Goal: Task Accomplishment & Management: Manage account settings

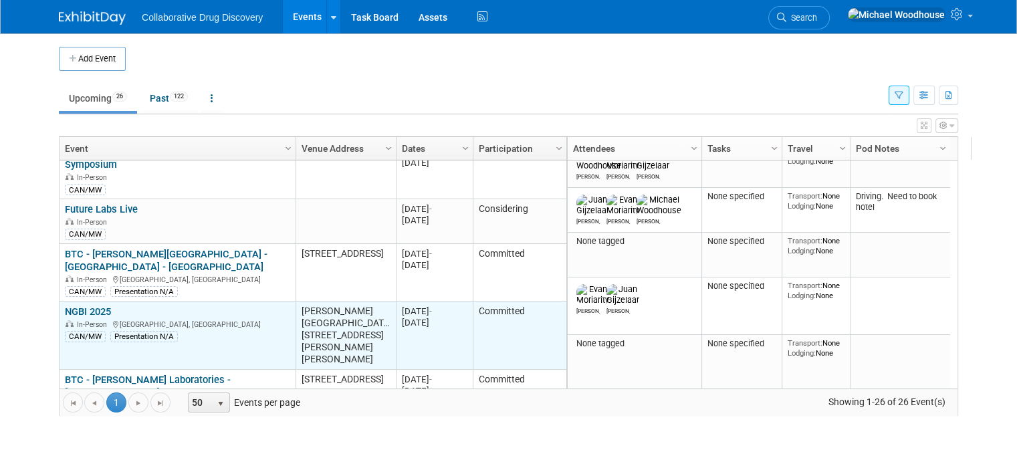
scroll to position [562, 0]
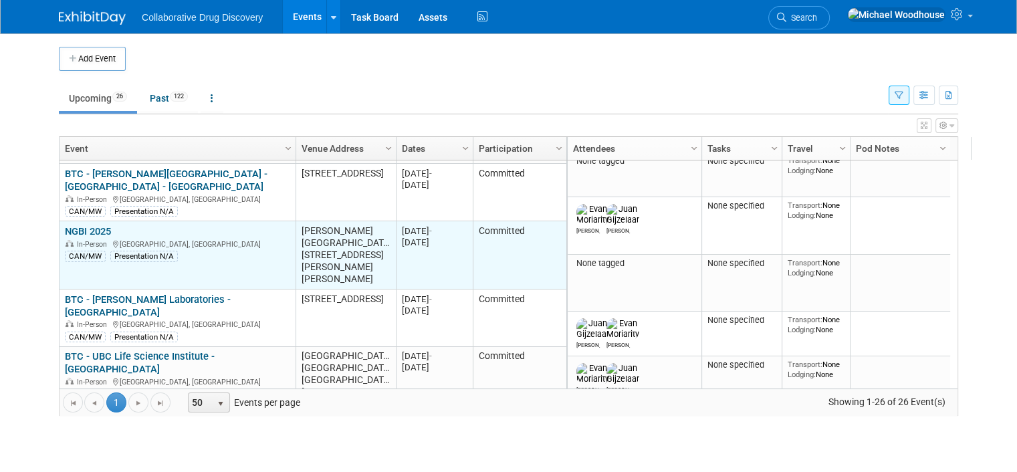
click at [91, 225] on link "NGBI 2025" at bounding box center [88, 231] width 46 height 12
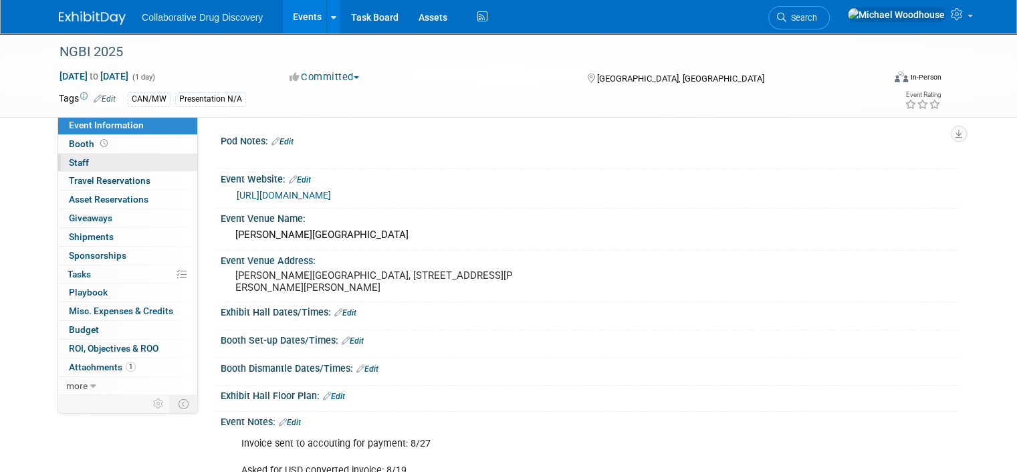
click at [123, 157] on link "0 Staff 0" at bounding box center [127, 163] width 139 height 18
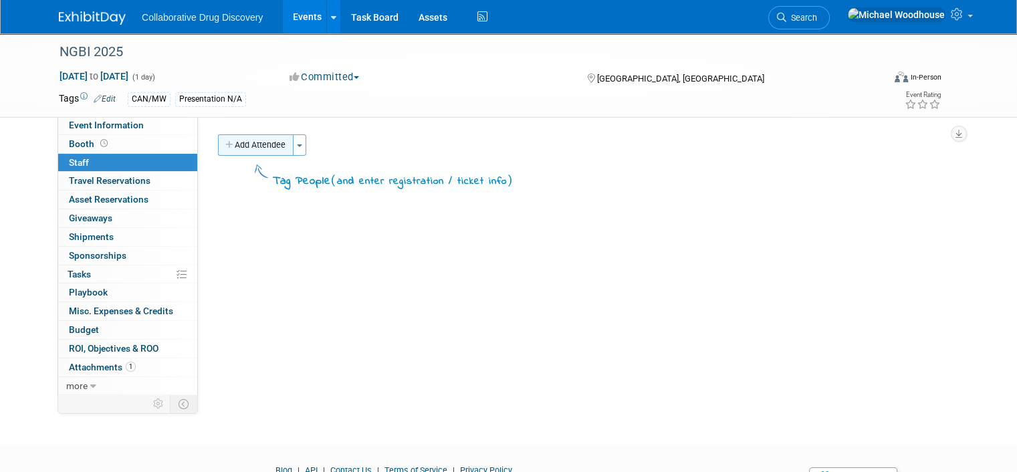
click at [243, 138] on button "Add Attendee" at bounding box center [256, 144] width 76 height 21
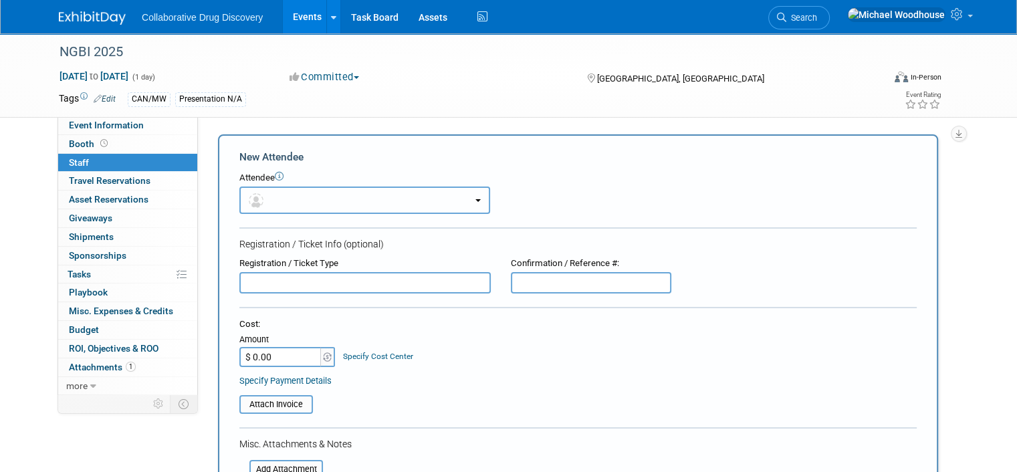
click at [294, 197] on button "button" at bounding box center [364, 200] width 251 height 27
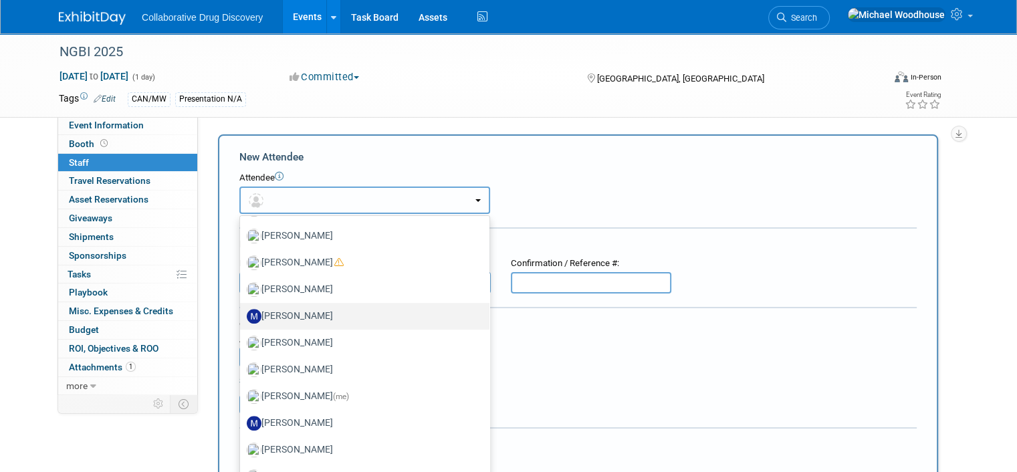
scroll to position [1003, 0]
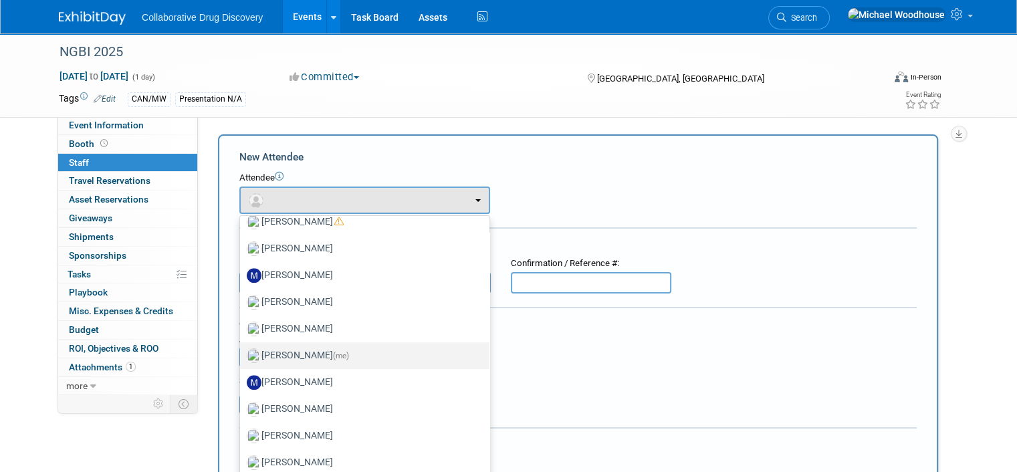
click at [305, 347] on label "Michael Woodhouse (me)" at bounding box center [361, 355] width 229 height 21
click at [242, 350] on input "Michael Woodhouse (me)" at bounding box center [237, 354] width 9 height 9
select select "c3e81ee7-1082-46ec-8c9d-fb36e02a9795"
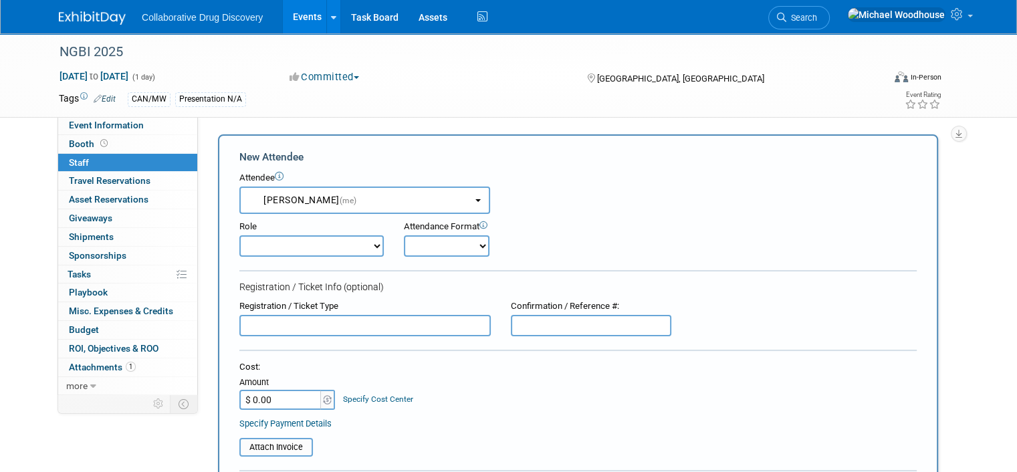
click at [320, 239] on select "Considering Demonstrator Host Planner Presenter Sales Representative Set-up/Dis…" at bounding box center [311, 245] width 144 height 21
select select "4"
click at [239, 235] on select "Considering Demonstrator Host Planner Presenter Sales Representative Set-up/Dis…" at bounding box center [311, 245] width 144 height 21
click at [468, 243] on select "Onsite Remote" at bounding box center [447, 245] width 86 height 21
select select "1"
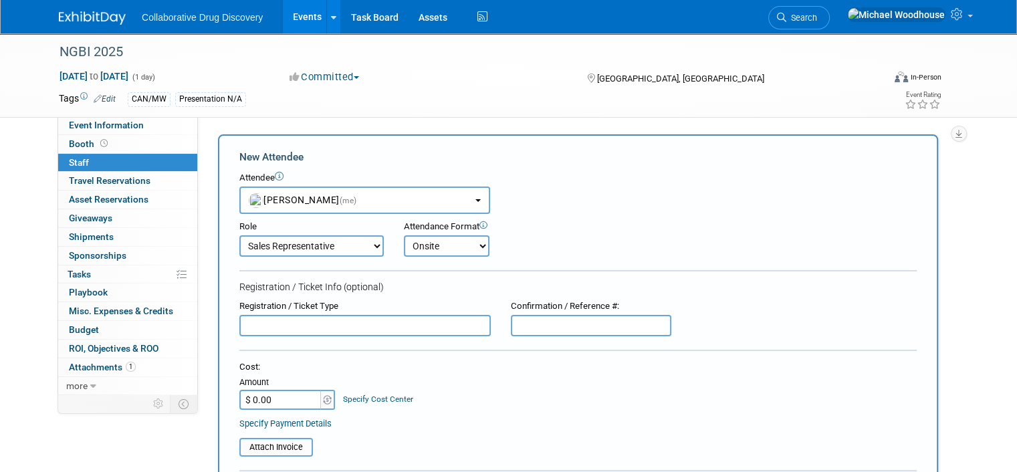
click at [404, 235] on select "Onsite Remote" at bounding box center [447, 245] width 86 height 21
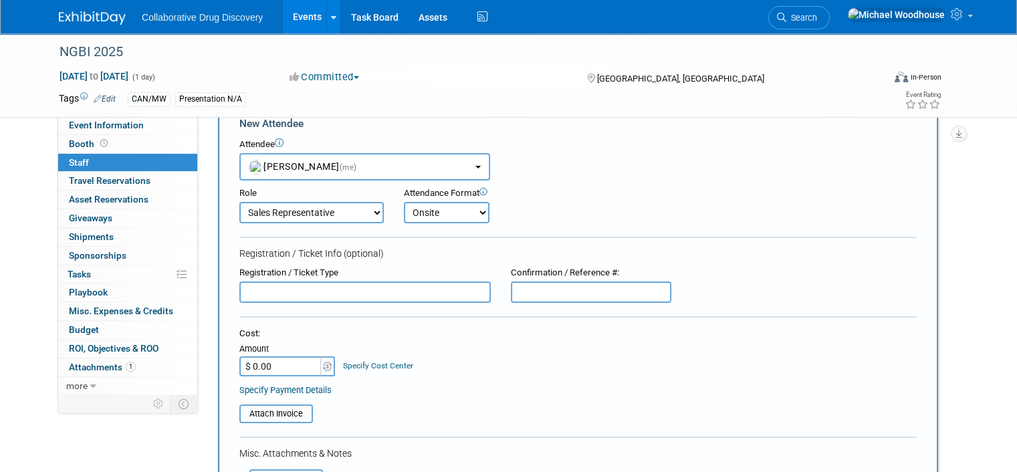
scroll to position [0, 0]
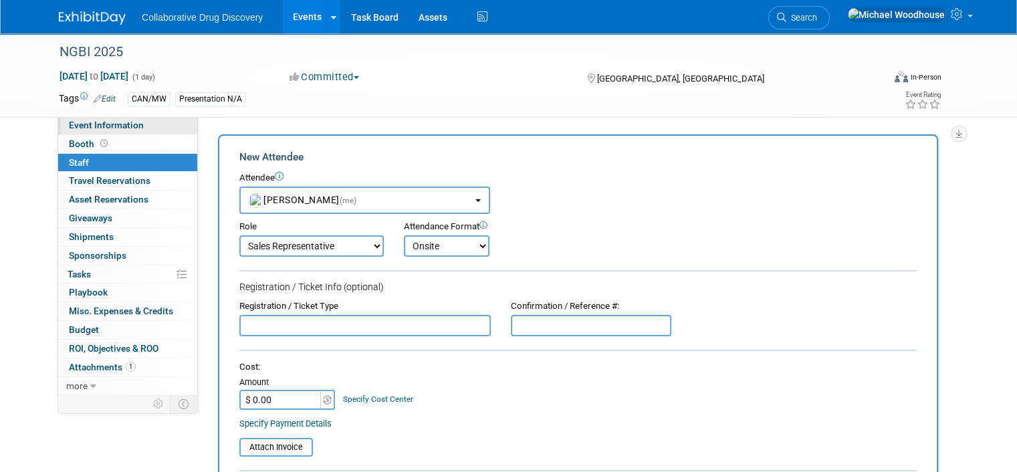
click at [102, 124] on span "Event Information" at bounding box center [106, 125] width 75 height 11
